Goal: Task Accomplishment & Management: Complete application form

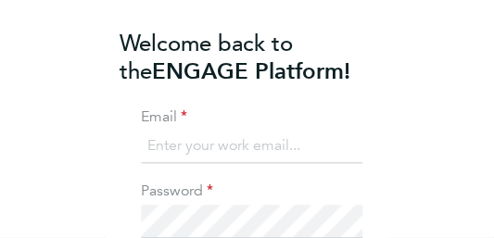
click at [219, 159] on input at bounding box center [252, 147] width 222 height 33
type input "gumbaminsusera@gmail.com"
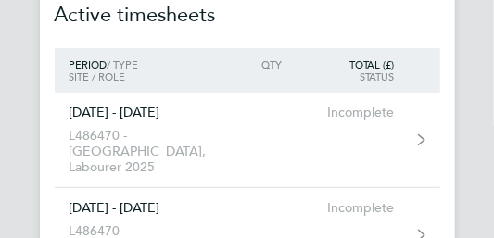
scroll to position [123, 0]
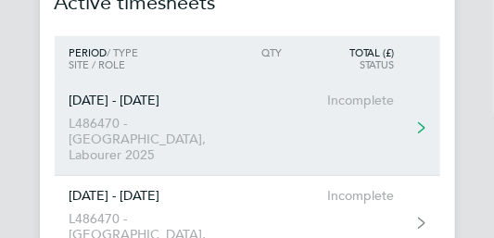
click at [419, 121] on icon at bounding box center [421, 127] width 7 height 13
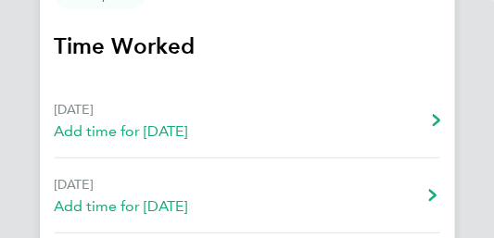
scroll to position [247, 0]
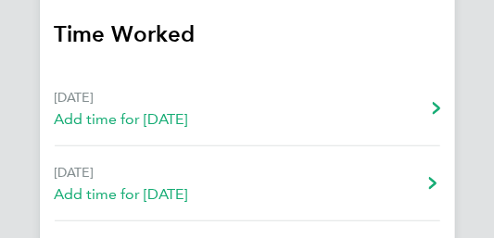
click at [290, 126] on link "[DATE] Add time for [DATE] Add time for [DATE]" at bounding box center [248, 108] width 386 height 75
select select "60"
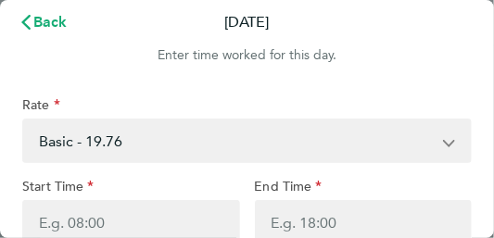
click at [121, 143] on select "Basic - 19.76 Sat first 4h - 29.78 [DATE] - 39.81 Weekday OT 39h+ - 29.78 Bank …" at bounding box center [236, 141] width 424 height 41
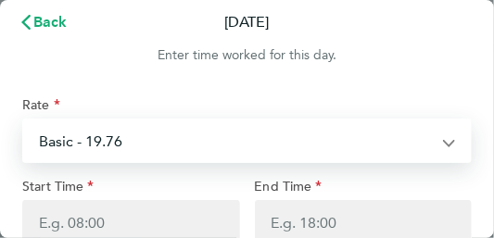
click at [121, 143] on select "Basic - 19.76 Sat first 4h - 29.78 [DATE] - 39.81 Weekday OT 39h+ - 29.78 Bank …" at bounding box center [236, 141] width 424 height 41
select select "60"
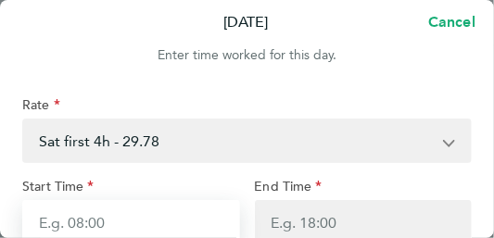
click at [92, 223] on input "Start Time" at bounding box center [131, 222] width 218 height 45
type input "08:00"
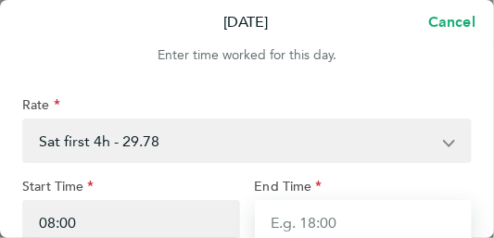
click at [328, 226] on input "End Time" at bounding box center [364, 222] width 218 height 45
type input "13:00"
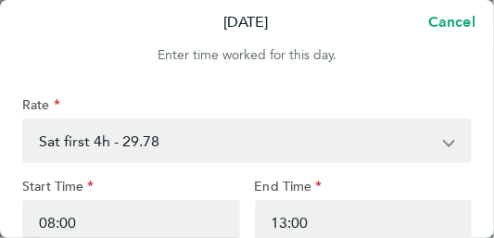
click at [347, 182] on div "End Time" at bounding box center [364, 189] width 218 height 22
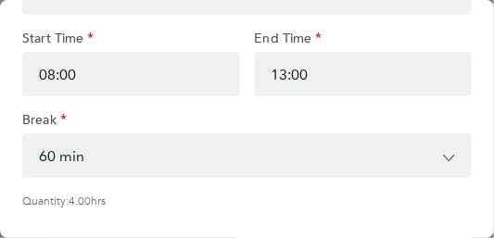
scroll to position [160, 0]
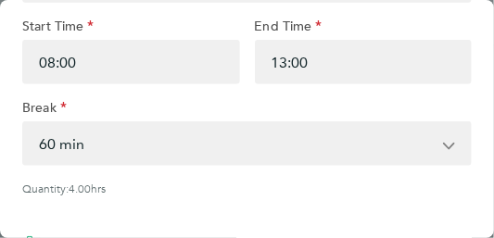
click at [61, 146] on select "0 min 15 min 30 min 45 min 60 min 75 min 90 min" at bounding box center [236, 143] width 424 height 41
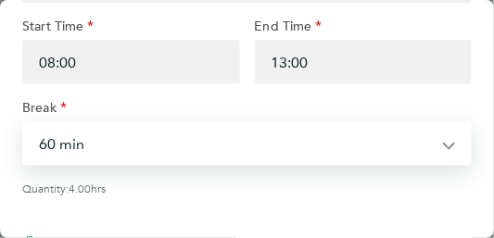
select select "0"
click at [24, 126] on select "0 min 15 min 30 min 45 min 60 min 75 min 90 min" at bounding box center [236, 143] width 424 height 41
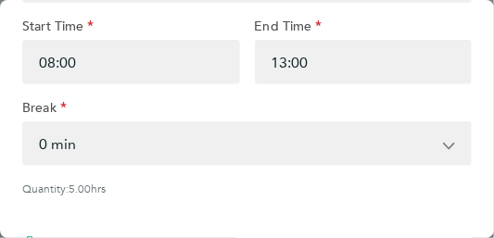
click at [244, 196] on div "Quantity: 5.00 hrs" at bounding box center [247, 188] width 450 height 15
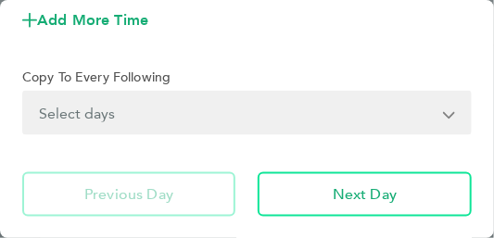
scroll to position [482, 0]
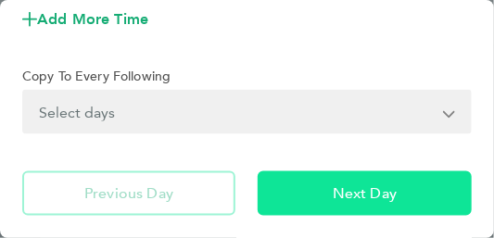
click at [314, 199] on button "Next Day" at bounding box center [365, 194] width 214 height 45
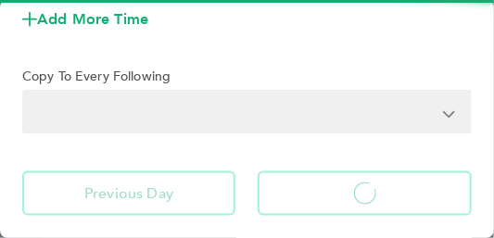
select select "60"
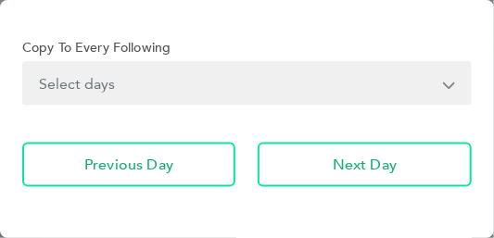
scroll to position [482, 0]
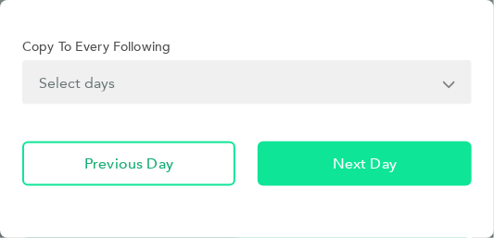
click at [358, 178] on button "Next Day" at bounding box center [365, 164] width 214 height 45
select select "60"
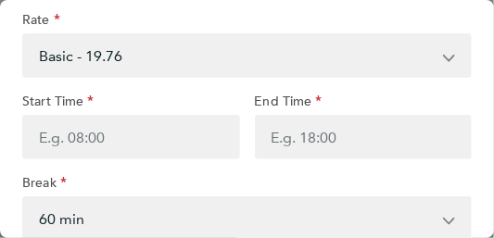
scroll to position [86, 0]
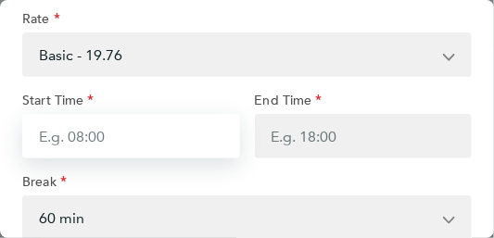
click at [95, 141] on input "Start Time" at bounding box center [131, 136] width 218 height 45
type input "08:00"
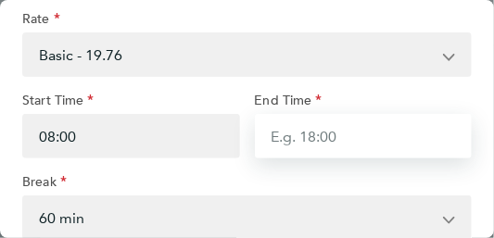
click at [315, 140] on input "End Time" at bounding box center [364, 136] width 218 height 45
type input "17:00"
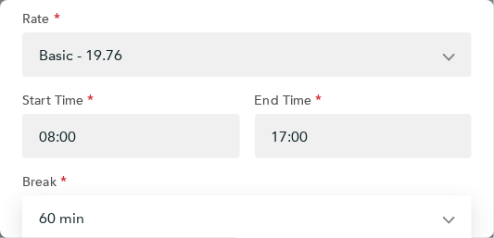
scroll to position [89, 0]
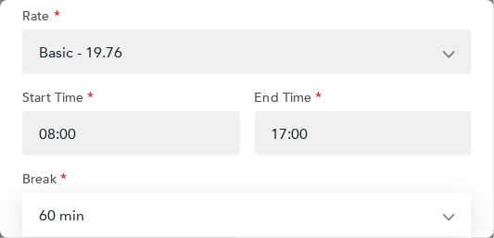
click at [54, 223] on select "0 min 15 min 30 min 45 min 60 min 75 min 90 min" at bounding box center [236, 215] width 424 height 41
select select "30"
click at [24, 197] on select "0 min 15 min 30 min 45 min 60 min 75 min 90 min" at bounding box center [236, 215] width 424 height 41
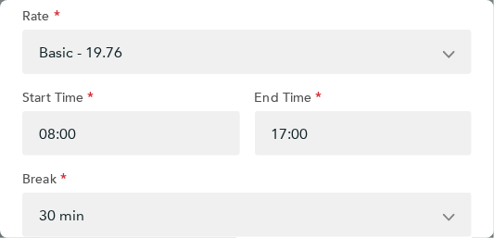
click at [98, 177] on div "Break" at bounding box center [247, 182] width 450 height 22
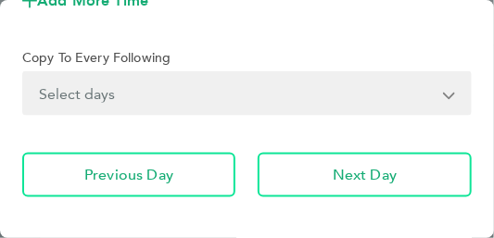
scroll to position [509, 0]
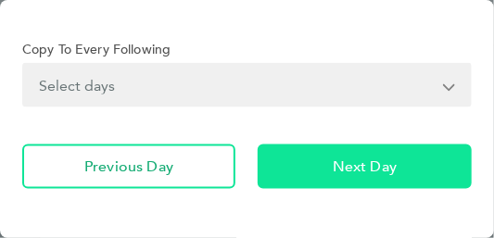
click at [302, 168] on button "Next Day" at bounding box center [365, 167] width 214 height 45
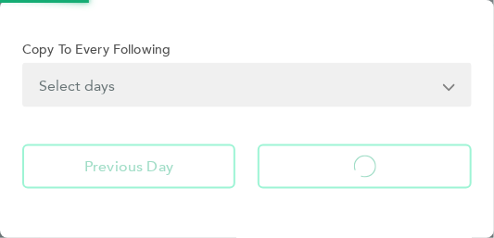
select select "60"
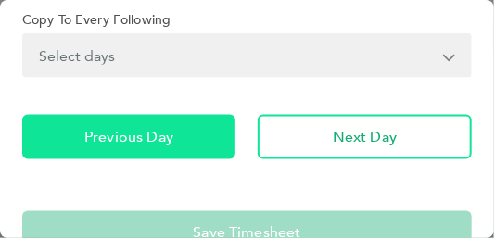
click at [159, 144] on span "Previous Day" at bounding box center [128, 137] width 89 height 19
select select "30"
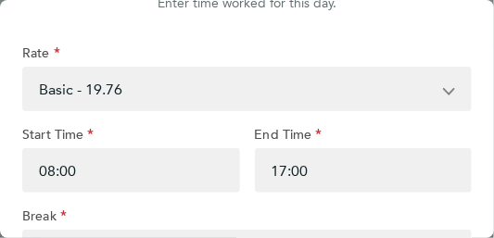
scroll to position [61, 0]
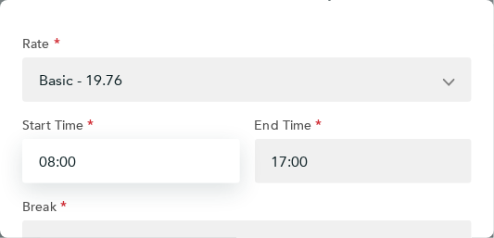
click at [77, 164] on input "08:00" at bounding box center [131, 161] width 218 height 45
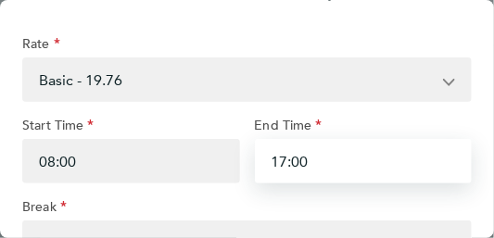
click at [286, 163] on input "17:00" at bounding box center [364, 161] width 218 height 45
click at [298, 162] on input "15:00" at bounding box center [364, 161] width 218 height 45
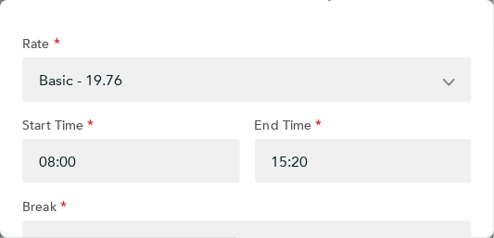
click at [353, 124] on div "End Time" at bounding box center [364, 128] width 218 height 22
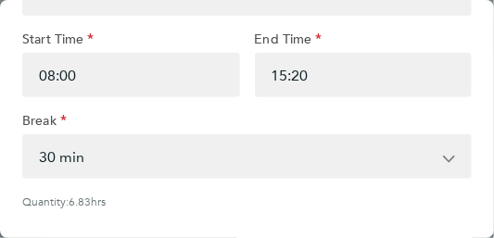
scroll to position [148, 0]
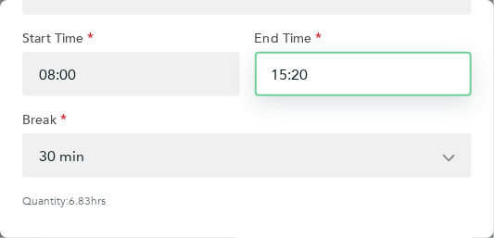
click at [299, 77] on input "15:20" at bounding box center [364, 74] width 218 height 45
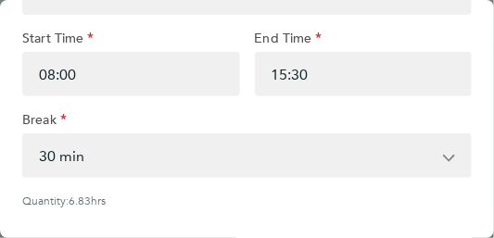
click at [244, 86] on div "08:00" at bounding box center [131, 74] width 233 height 45
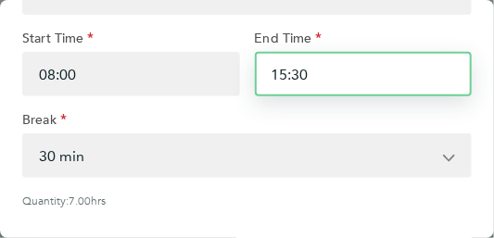
click at [298, 76] on input "15:30" at bounding box center [364, 74] width 218 height 45
type input "15:20"
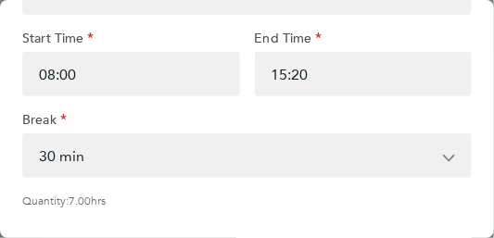
click at [232, 122] on div "Break" at bounding box center [247, 122] width 450 height 22
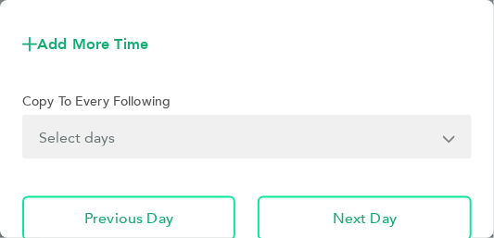
scroll to position [469, 0]
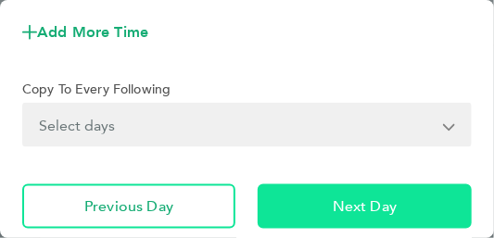
click at [342, 210] on span "Next Day" at bounding box center [365, 206] width 64 height 19
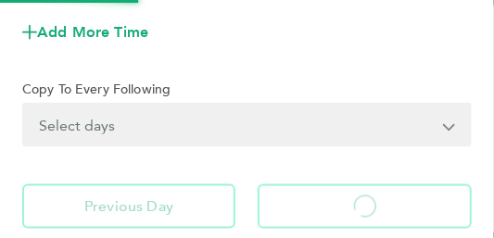
select select "60"
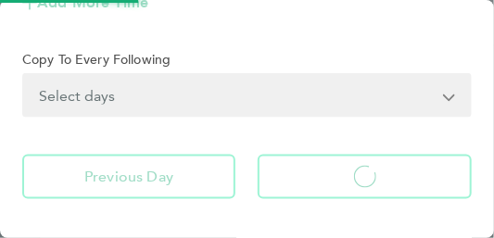
select select "60"
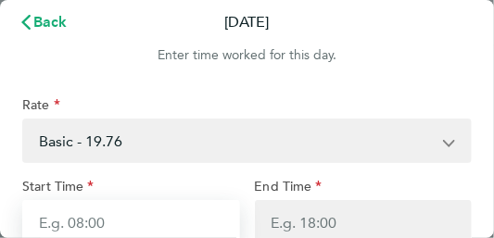
click at [88, 224] on input "Start Time" at bounding box center [131, 222] width 218 height 45
type input "08:00"
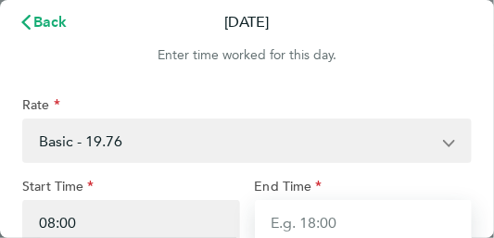
click at [318, 230] on input "End Time" at bounding box center [364, 222] width 218 height 45
type input "17:00"
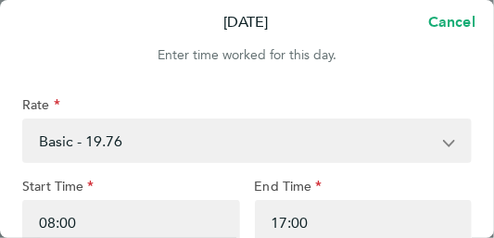
click at [339, 186] on div "End Time" at bounding box center [364, 189] width 218 height 22
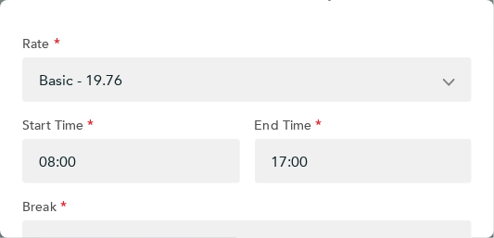
scroll to position [74, 0]
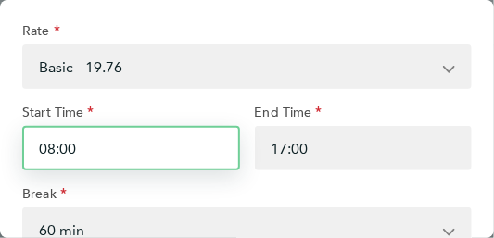
click at [70, 150] on input "08:00" at bounding box center [131, 148] width 218 height 45
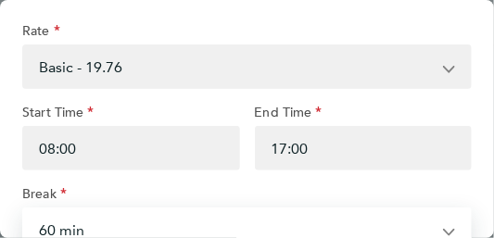
scroll to position [89, 0]
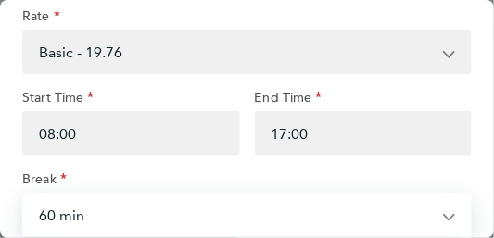
click at [94, 228] on select "0 min 15 min 30 min 45 min 60 min 75 min 90 min" at bounding box center [236, 215] width 424 height 41
select select "30"
click at [24, 197] on select "0 min 15 min 30 min 45 min 60 min 75 min 90 min" at bounding box center [236, 215] width 424 height 41
click at [95, 180] on div "Break" at bounding box center [247, 182] width 450 height 22
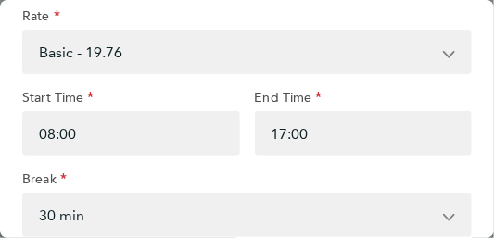
click at [95, 180] on div "Break" at bounding box center [247, 182] width 450 height 22
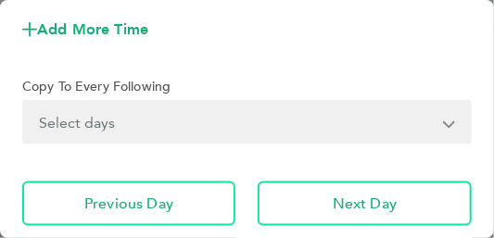
scroll to position [472, 0]
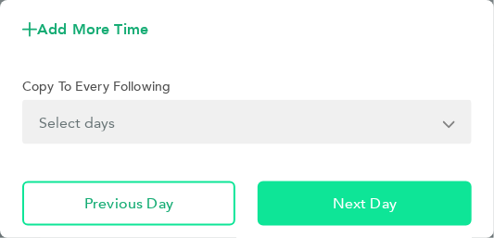
click at [315, 217] on button "Next Day" at bounding box center [365, 204] width 214 height 45
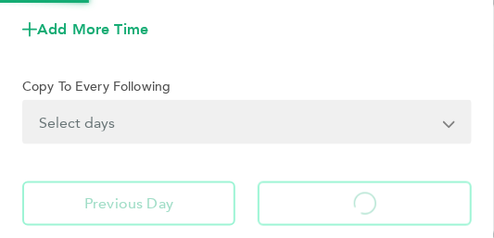
select select "60"
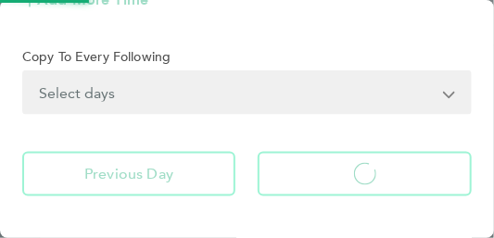
select select "60"
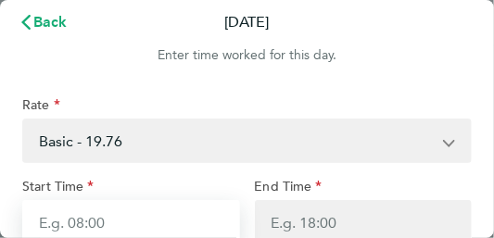
click at [95, 223] on input "Start Time" at bounding box center [131, 222] width 218 height 45
type input "08:00"
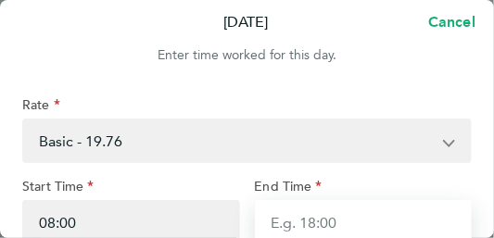
click at [311, 230] on input "End Time" at bounding box center [364, 222] width 218 height 45
type input "17:00"
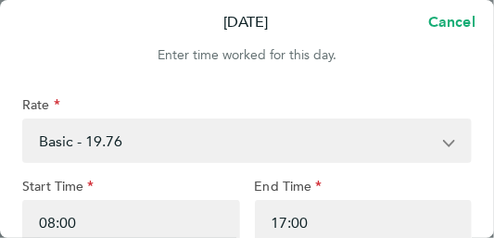
click at [348, 189] on div "End Time" at bounding box center [364, 189] width 218 height 22
click at [147, 184] on div "Start Time" at bounding box center [131, 189] width 218 height 22
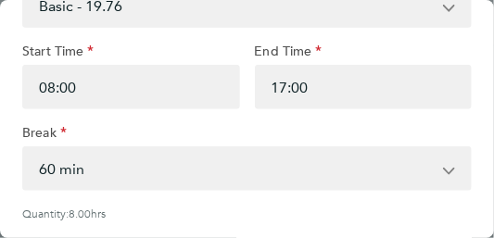
scroll to position [148, 0]
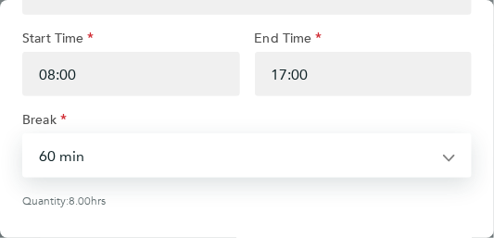
click at [57, 157] on select "0 min 15 min 30 min 45 min 60 min 75 min 90 min" at bounding box center [236, 155] width 424 height 41
select select "30"
click at [24, 139] on select "0 min 15 min 30 min 45 min 60 min 75 min 90 min" at bounding box center [236, 155] width 424 height 41
click at [83, 121] on div "Break" at bounding box center [247, 122] width 450 height 22
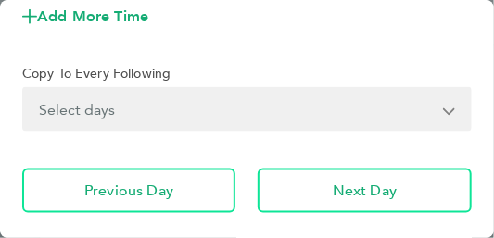
scroll to position [494, 0]
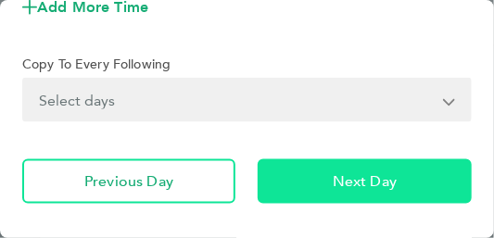
click at [313, 192] on button "Next Day" at bounding box center [365, 181] width 214 height 45
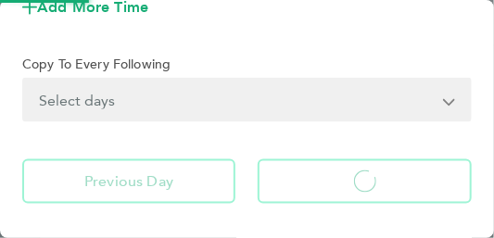
select select "60"
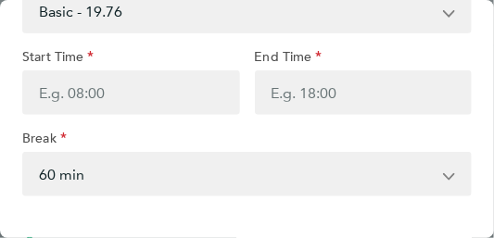
scroll to position [172, 0]
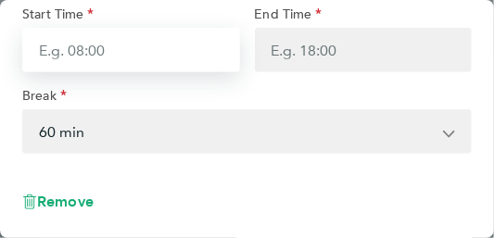
click at [96, 56] on input "Start Time" at bounding box center [131, 50] width 218 height 45
type input "08:00"
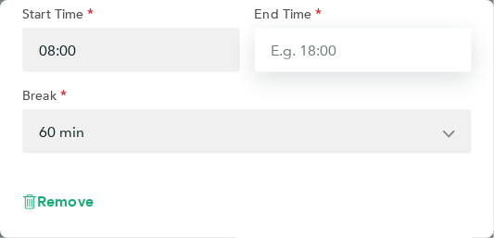
click at [315, 57] on input "End Time" at bounding box center [364, 50] width 218 height 45
type input "17:00"
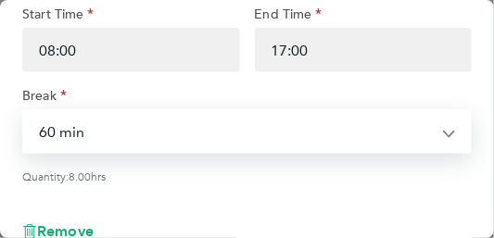
click at [57, 133] on select "0 min 15 min 30 min 45 min 60 min 75 min 90 min" at bounding box center [236, 131] width 424 height 41
select select "30"
click at [24, 114] on select "0 min 15 min 30 min 45 min 60 min 75 min 90 min" at bounding box center [236, 131] width 424 height 41
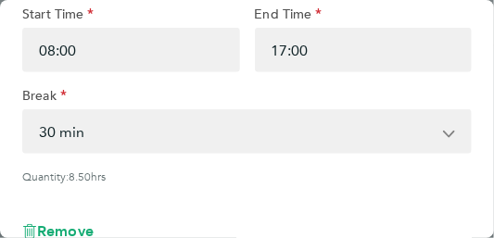
click at [110, 105] on div "Break" at bounding box center [247, 98] width 450 height 22
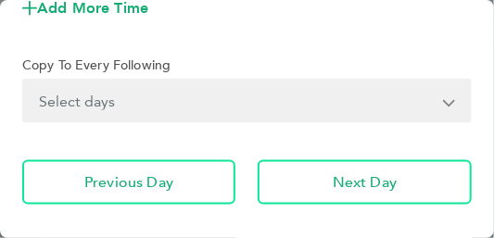
scroll to position [494, 0]
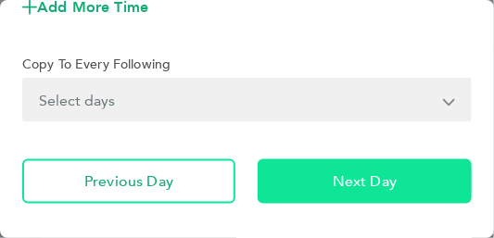
click at [336, 185] on span "Next Day" at bounding box center [365, 181] width 64 height 19
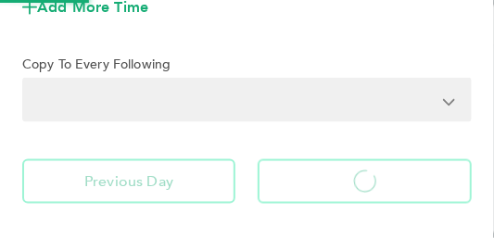
select select "60"
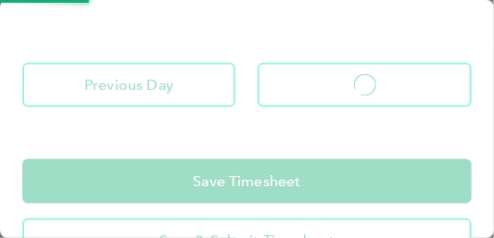
select select "60"
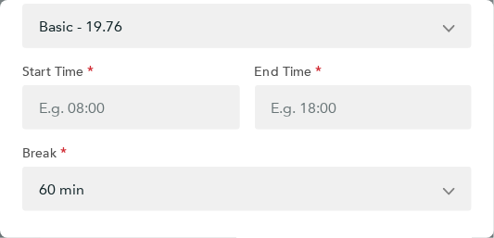
scroll to position [123, 0]
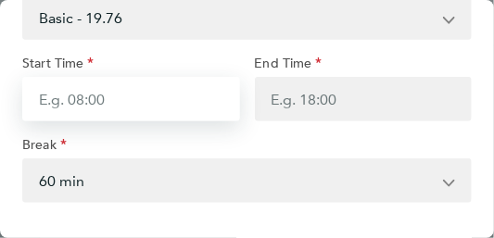
click at [113, 102] on input "Start Time" at bounding box center [131, 99] width 218 height 45
type input "08:00"
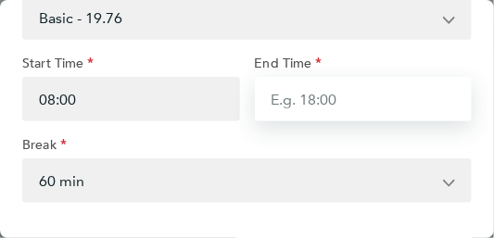
click at [306, 103] on input "End Time" at bounding box center [364, 99] width 218 height 45
type input "17:00"
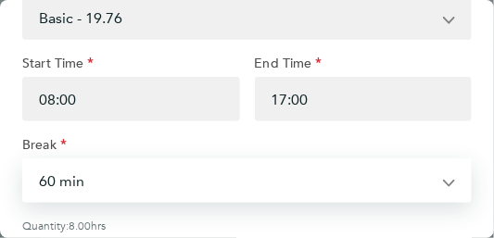
click at [45, 184] on select "0 min 15 min 30 min 45 min 60 min 75 min 90 min" at bounding box center [236, 180] width 424 height 41
select select "30"
click at [24, 163] on select "0 min 15 min 30 min 45 min 60 min 75 min 90 min" at bounding box center [236, 180] width 424 height 41
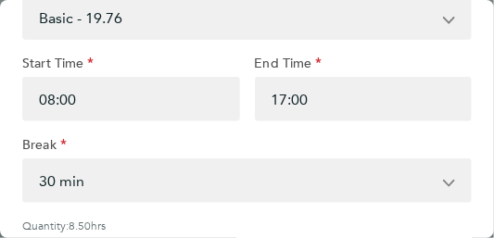
click at [77, 146] on div "Break" at bounding box center [247, 147] width 450 height 22
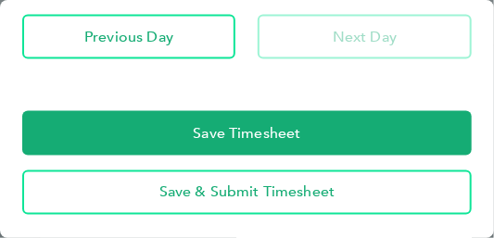
scroll to position [580, 0]
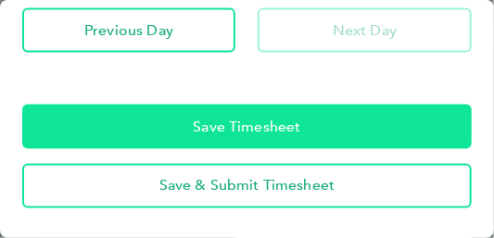
click at [221, 134] on span "Save Timesheet" at bounding box center [247, 127] width 108 height 19
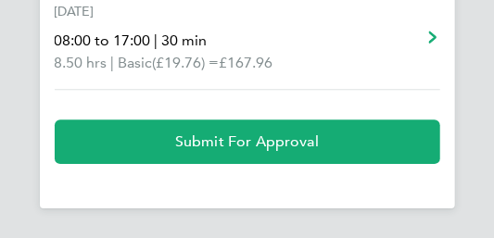
scroll to position [1139, 0]
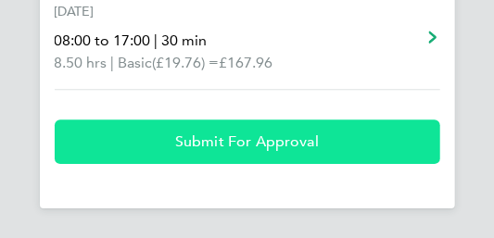
click at [244, 146] on span "Submit For Approval" at bounding box center [247, 142] width 144 height 19
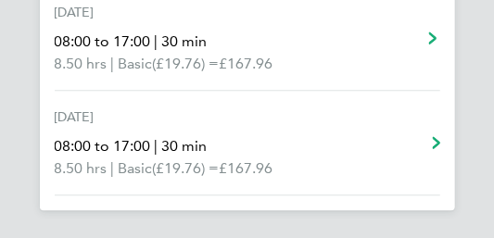
scroll to position [1035, 0]
